Goal: Task Accomplishment & Management: Use online tool/utility

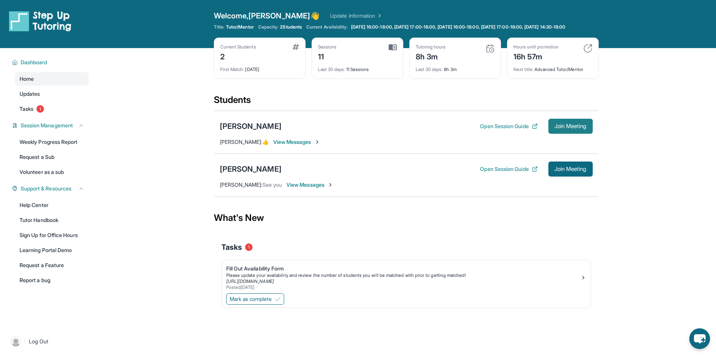
click at [567, 129] on span "Join Meeting" at bounding box center [571, 126] width 32 height 5
click at [256, 131] on div "[PERSON_NAME]" at bounding box center [251, 126] width 62 height 11
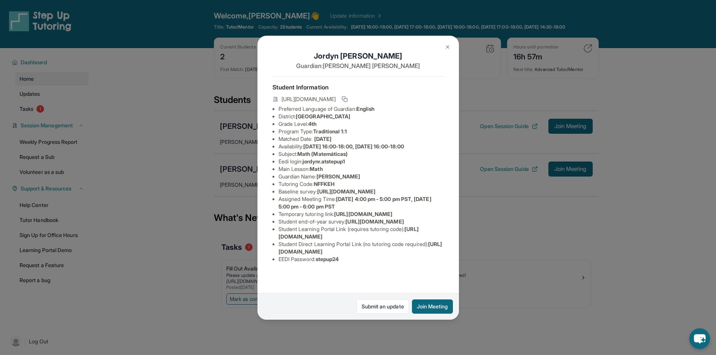
click at [314, 165] on span "jordynr.atstepup1" at bounding box center [324, 161] width 42 height 6
drag, startPoint x: 314, startPoint y: 168, endPoint x: 335, endPoint y: 167, distance: 20.4
click at [335, 165] on span "jordynr.atstepup1" at bounding box center [324, 161] width 42 height 6
copy span "jordynr.atstepup1"
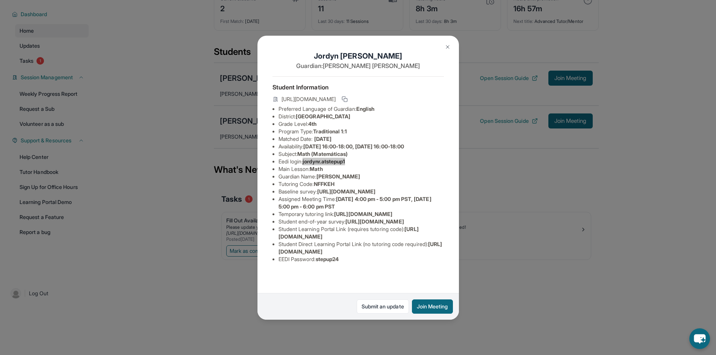
scroll to position [54, 0]
click at [327, 263] on span "stepup24" at bounding box center [327, 259] width 23 height 6
copy span "stepup24"
